Goal: Information Seeking & Learning: Learn about a topic

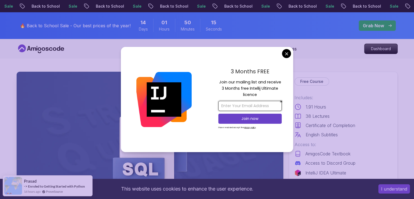
drag, startPoint x: 267, startPoint y: 104, endPoint x: 277, endPoint y: 76, distance: 29.4
click at [267, 104] on input "email" at bounding box center [249, 106] width 63 height 10
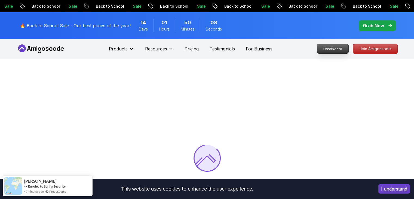
click at [338, 51] on p "Dashboard" at bounding box center [332, 48] width 31 height 9
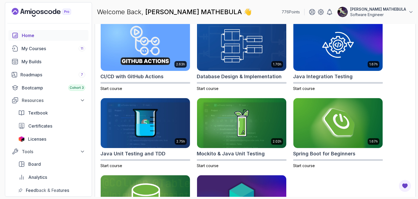
scroll to position [146, 0]
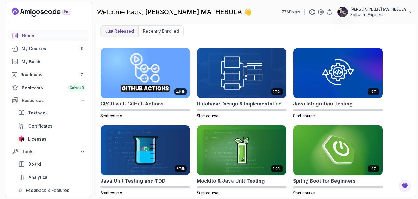
click at [193, 155] on div "2.63h CI/CD with GitHub Actions Start course 1.70h Database Design & Implementa…" at bounding box center [255, 160] width 310 height 225
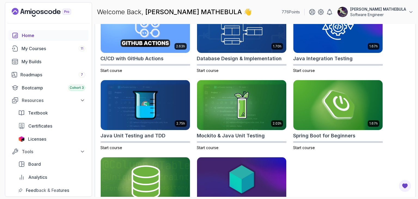
scroll to position [227, 0]
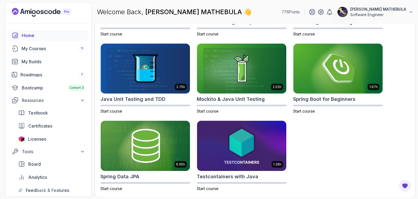
click at [193, 157] on div "2.63h CI/CD with GitHub Actions Start course 1.70h Database Design & Implementa…" at bounding box center [255, 78] width 310 height 225
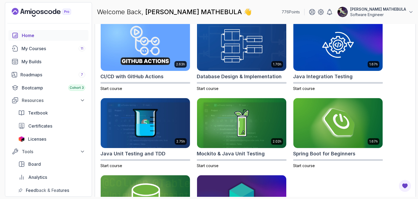
scroll to position [118, 0]
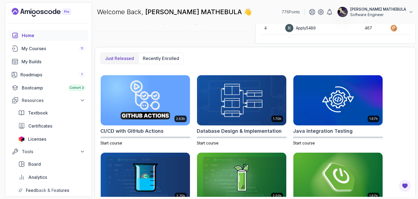
click at [193, 147] on div "2.63h CI/CD with GitHub Actions Start course 1.70h Database Design & Implementa…" at bounding box center [255, 187] width 310 height 225
click at [164, 62] on button "Recently enrolled" at bounding box center [160, 58] width 45 height 11
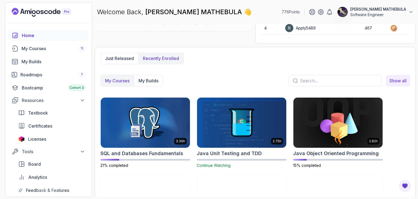
scroll to position [172, 0]
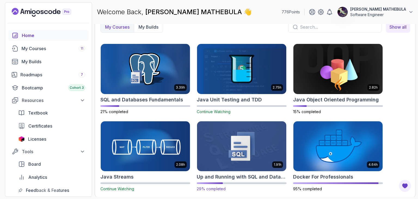
click at [244, 134] on img at bounding box center [242, 146] width 94 height 53
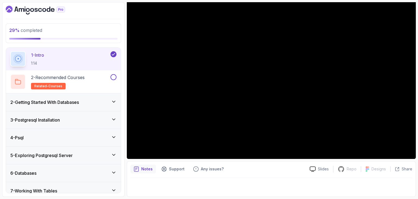
scroll to position [27, 0]
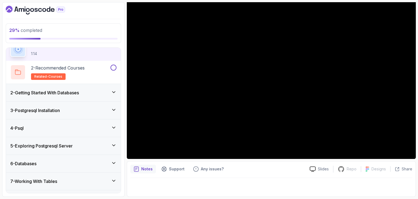
click at [72, 89] on h3 "2 - Getting Started With Databases" at bounding box center [44, 92] width 69 height 7
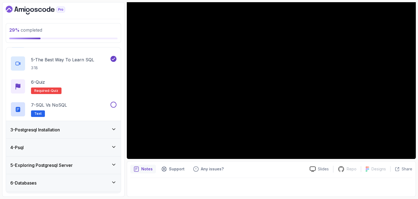
scroll to position [136, 0]
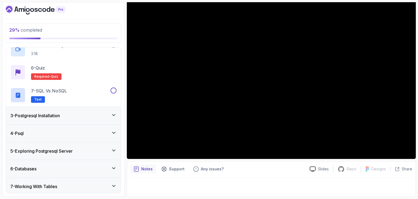
click at [80, 117] on div "3 - Postgresql Installation" at bounding box center [63, 115] width 106 height 7
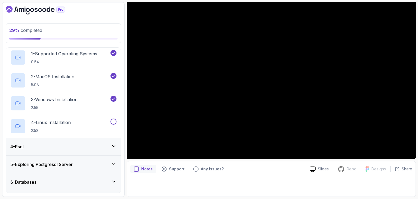
scroll to position [82, 0]
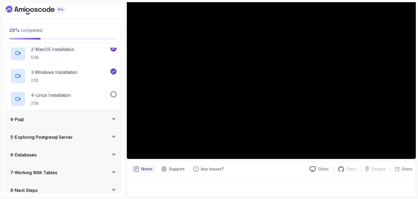
click at [83, 119] on div "4 - Psql" at bounding box center [63, 119] width 106 height 7
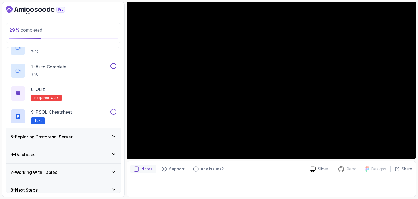
scroll to position [201, 0]
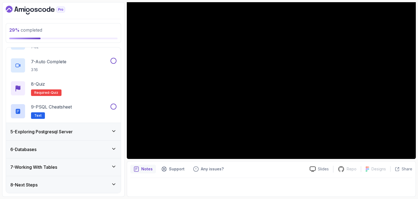
click at [84, 123] on div "5 - Exploring Postgresql Server" at bounding box center [63, 131] width 115 height 17
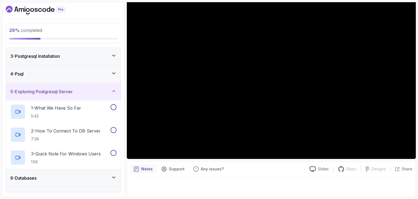
scroll to position [0, 0]
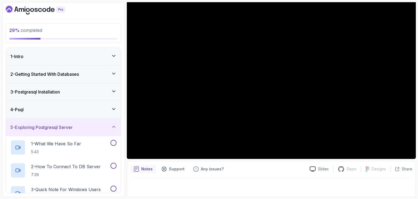
click at [84, 122] on div "5 - Exploring Postgresql Server" at bounding box center [63, 126] width 115 height 17
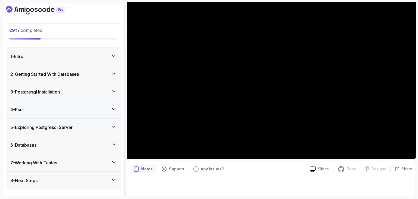
click at [84, 116] on div "4 - Psql" at bounding box center [63, 109] width 115 height 17
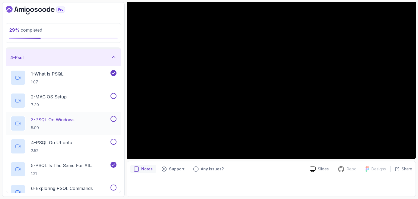
scroll to position [54, 0]
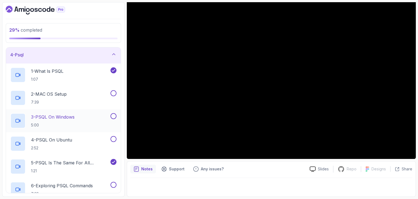
click at [84, 120] on div "3 - PSQL On Windows 5:00" at bounding box center [59, 120] width 99 height 15
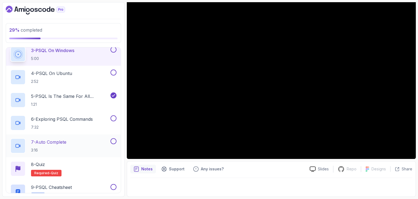
scroll to position [163, 0]
